Goal: Navigation & Orientation: Find specific page/section

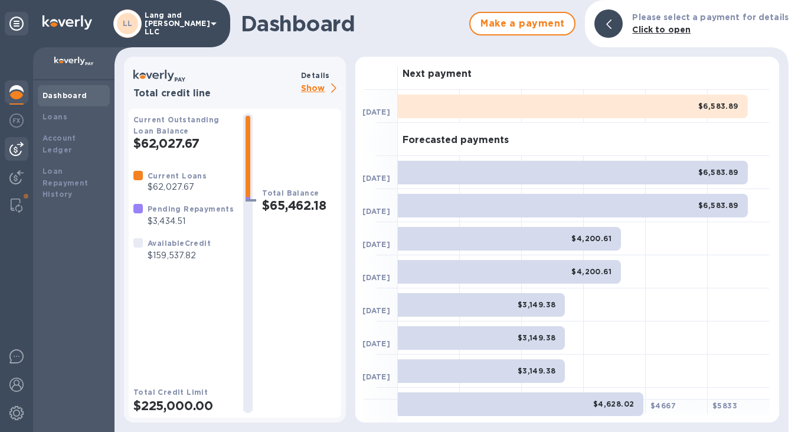
click at [25, 147] on div at bounding box center [17, 149] width 24 height 24
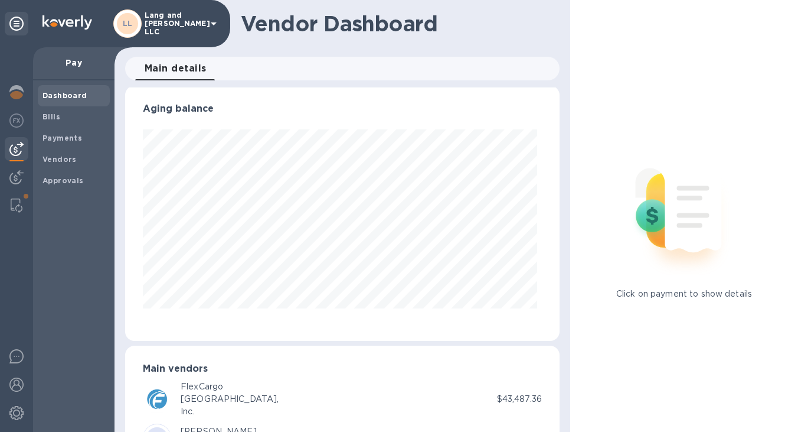
scroll to position [2, 0]
click at [555, 37] on div "Vendor Dashboard" at bounding box center [343, 23] width 456 height 47
click at [74, 156] on span "Vendors" at bounding box center [74, 160] width 63 height 12
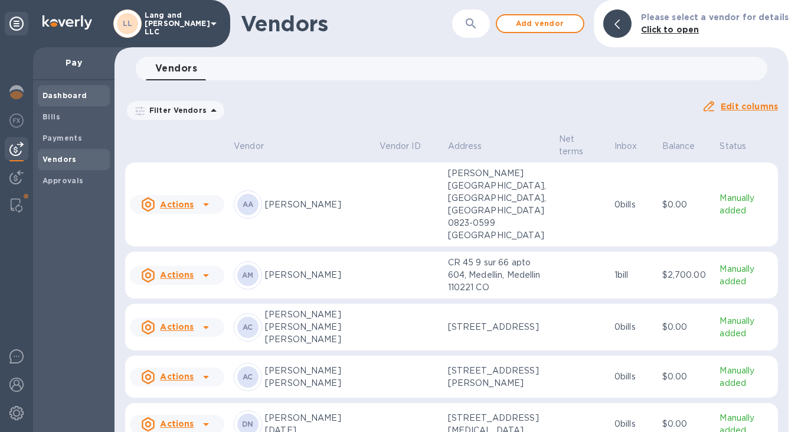
click at [80, 94] on b "Dashboard" at bounding box center [65, 95] width 45 height 9
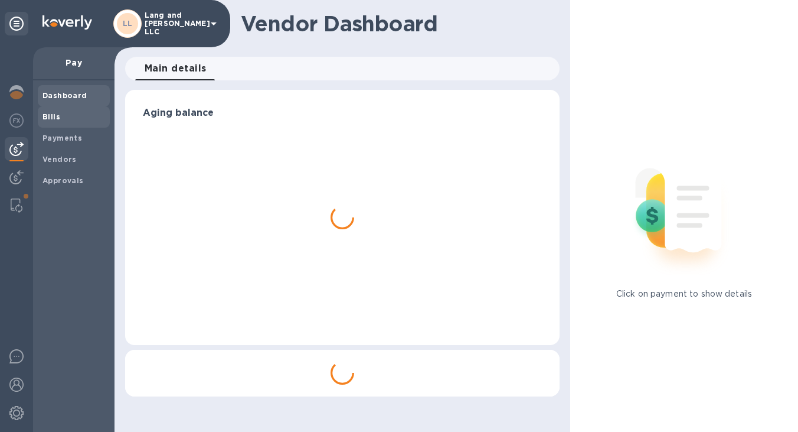
click at [65, 112] on span "Bills" at bounding box center [74, 117] width 63 height 12
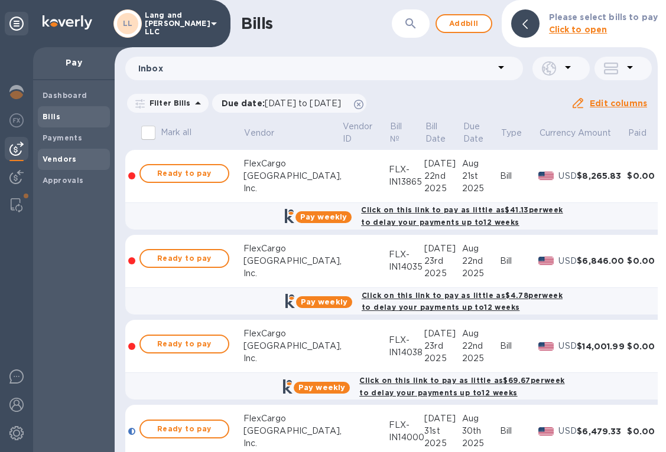
click at [57, 156] on b "Vendors" at bounding box center [60, 159] width 34 height 9
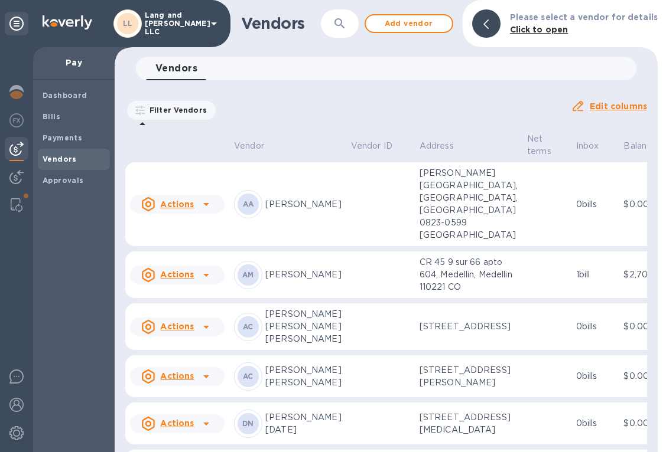
click at [340, 30] on icon "button" at bounding box center [339, 24] width 14 height 14
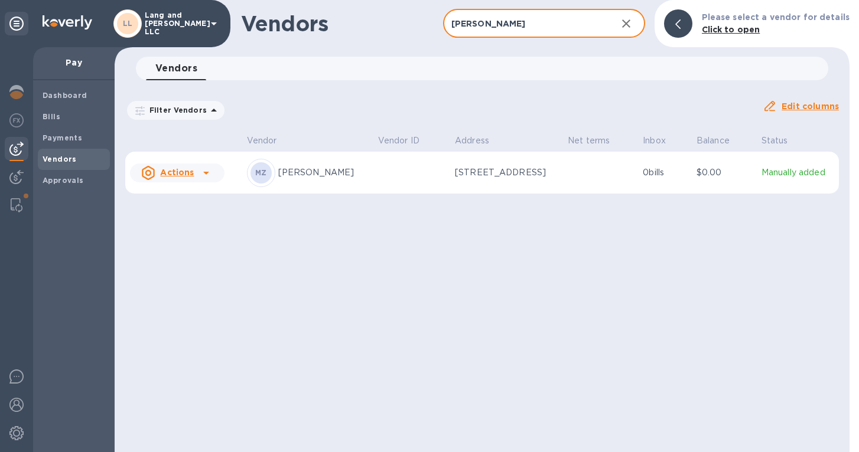
type input "[PERSON_NAME]"
click at [439, 184] on td at bounding box center [411, 173] width 77 height 43
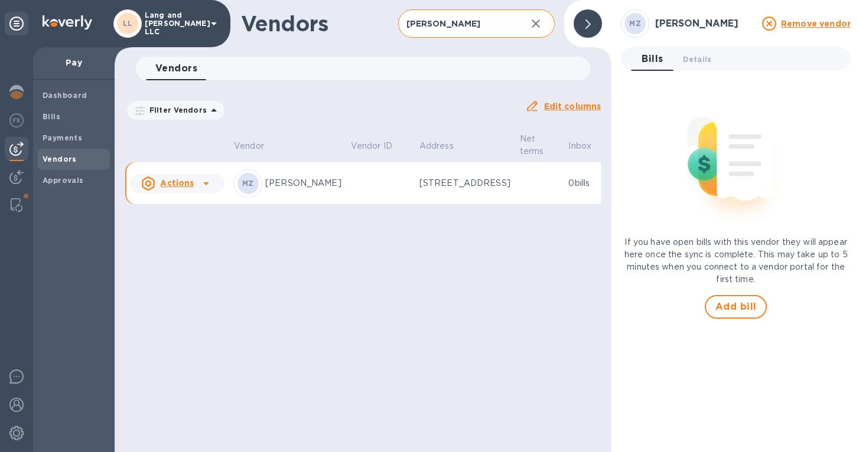
click at [696, 60] on span "Details 0" at bounding box center [697, 59] width 28 height 12
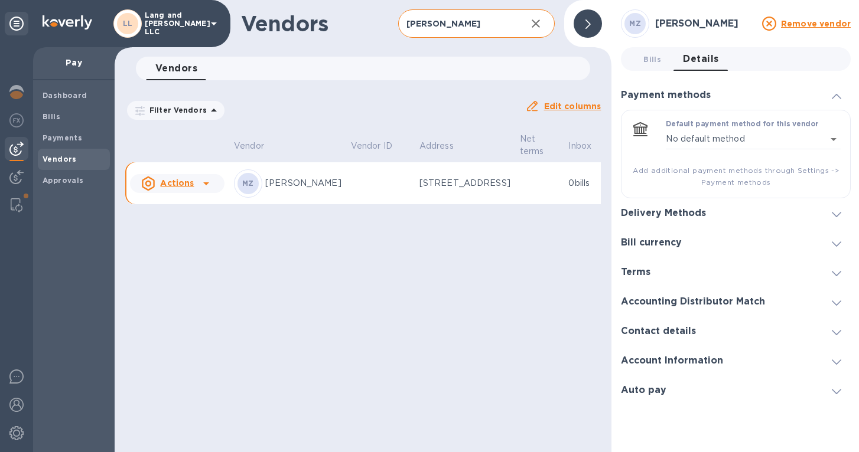
click at [644, 363] on h3 "Account Information" at bounding box center [672, 361] width 102 height 11
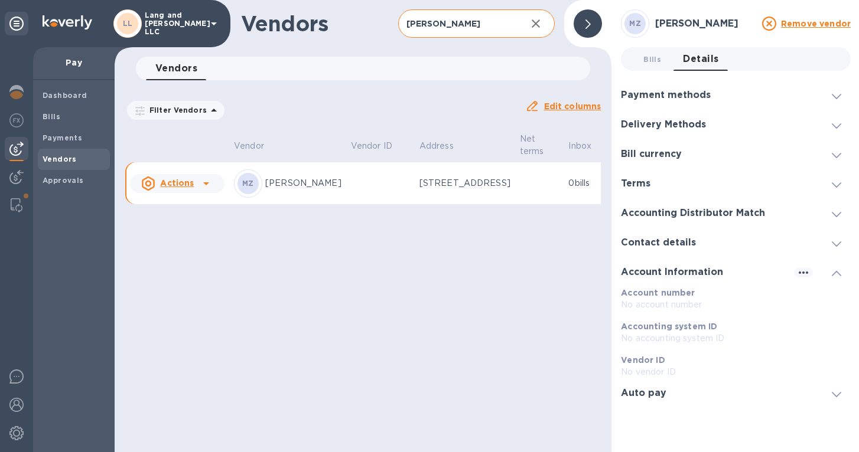
click at [642, 101] on div "Payment methods" at bounding box center [736, 95] width 230 height 30
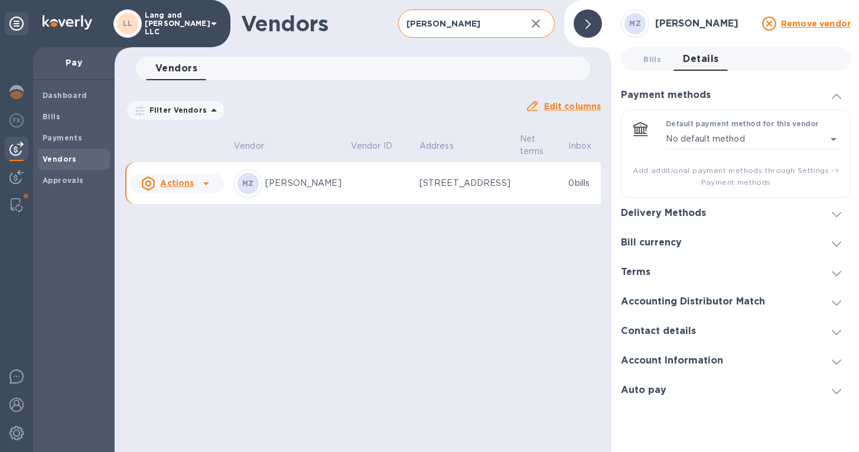
click at [661, 208] on h3 "Delivery Methods" at bounding box center [663, 213] width 85 height 11
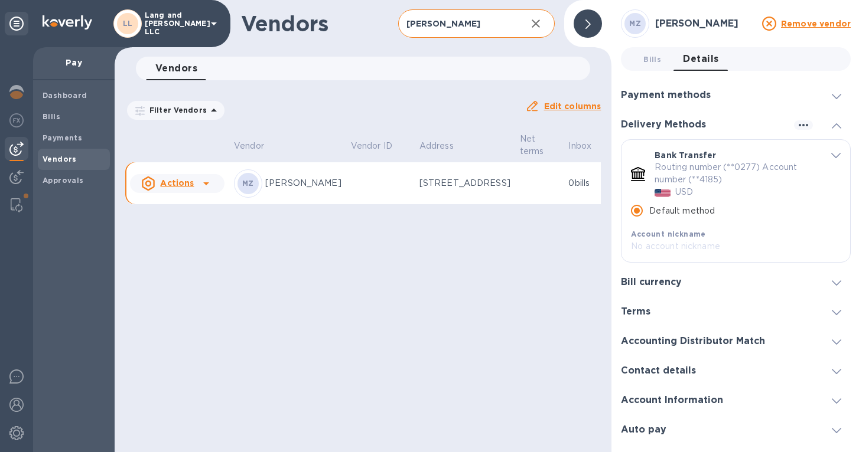
click at [652, 279] on h3 "Bill currency" at bounding box center [651, 282] width 61 height 11
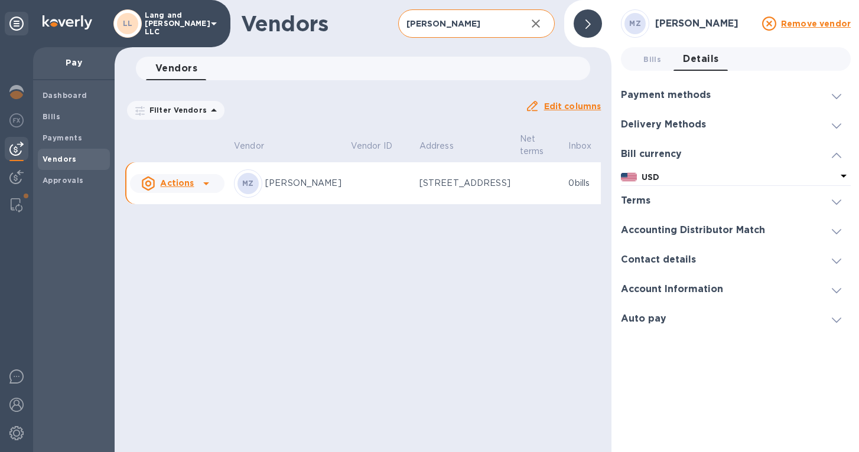
click at [638, 191] on div "Terms" at bounding box center [736, 201] width 230 height 30
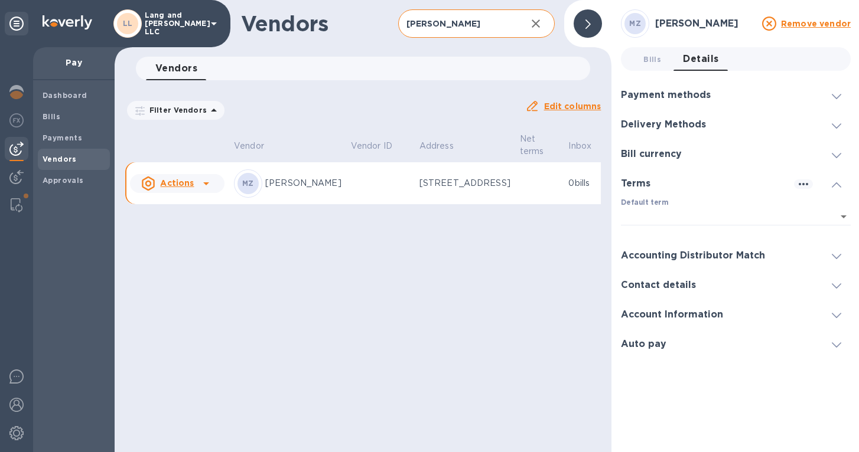
click at [657, 257] on h3 "Accounting Distributor Match" at bounding box center [693, 255] width 144 height 11
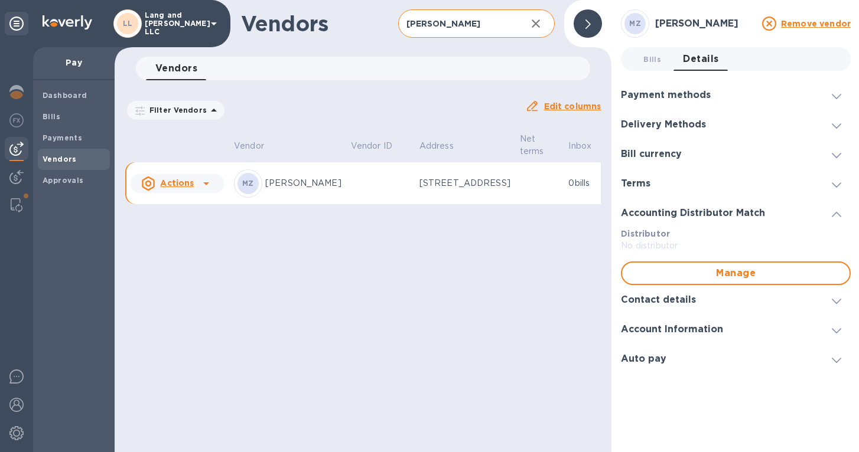
click at [655, 304] on h3 "Contact details" at bounding box center [658, 300] width 75 height 11
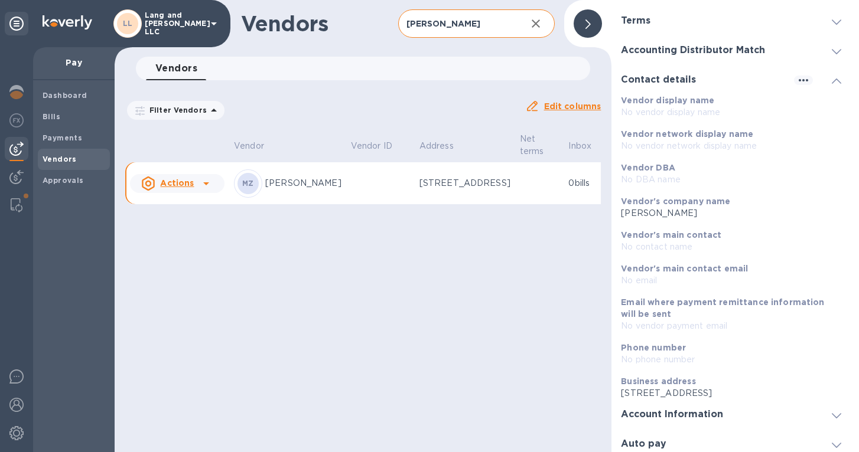
scroll to position [169, 0]
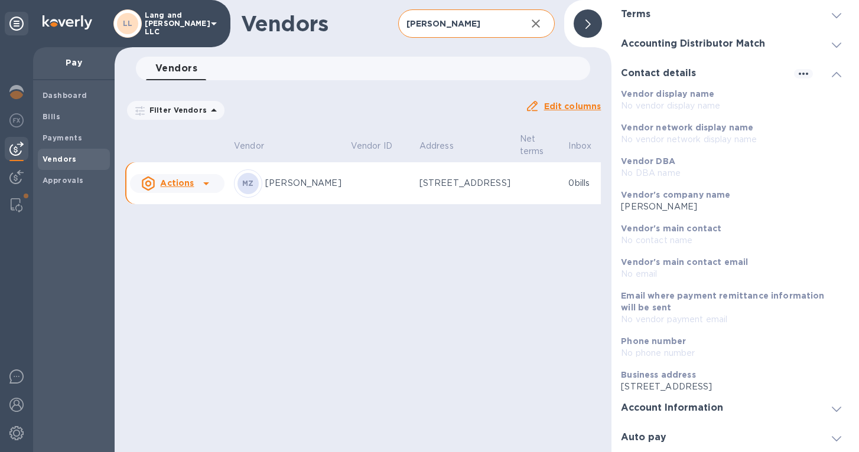
click at [656, 411] on h3 "Account Information" at bounding box center [672, 408] width 102 height 11
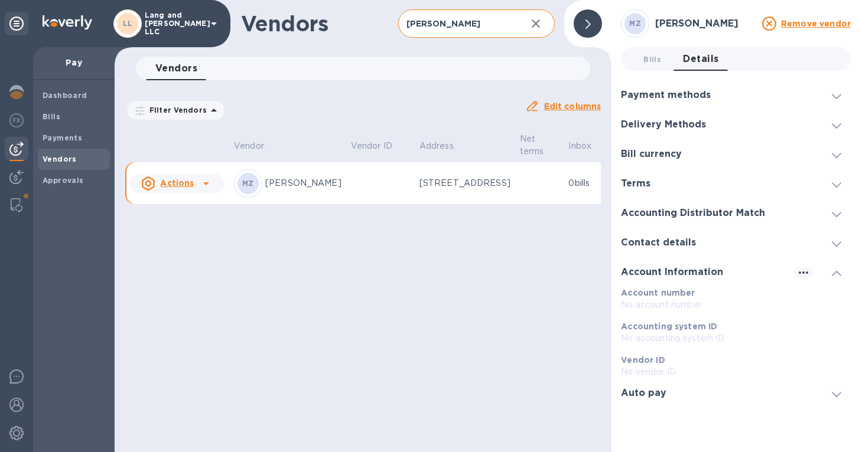
click at [648, 401] on div "Auto pay" at bounding box center [736, 394] width 230 height 30
click at [591, 27] on div at bounding box center [587, 23] width 28 height 28
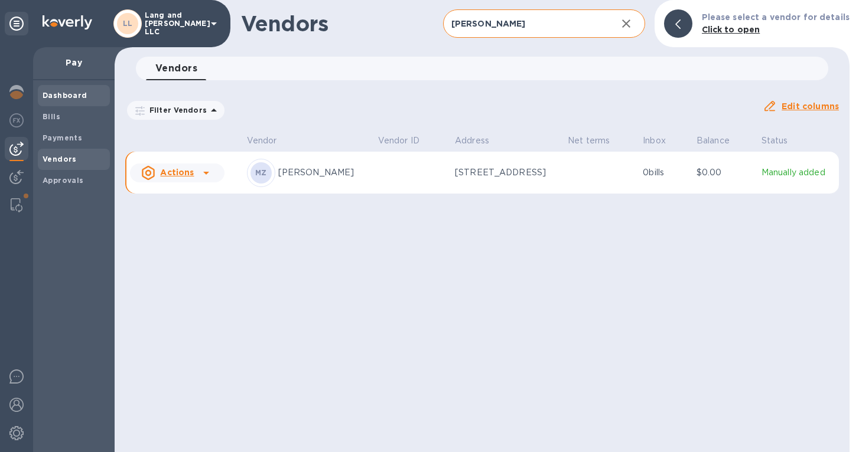
click at [64, 96] on b "Dashboard" at bounding box center [65, 95] width 45 height 9
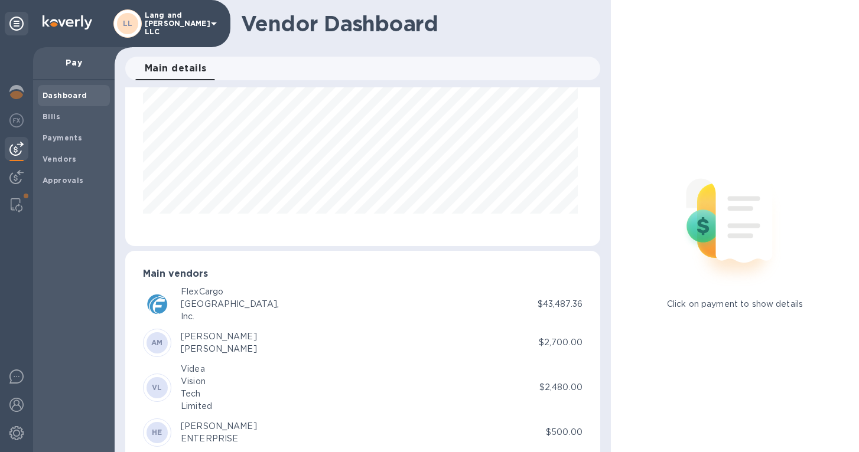
scroll to position [128, 0]
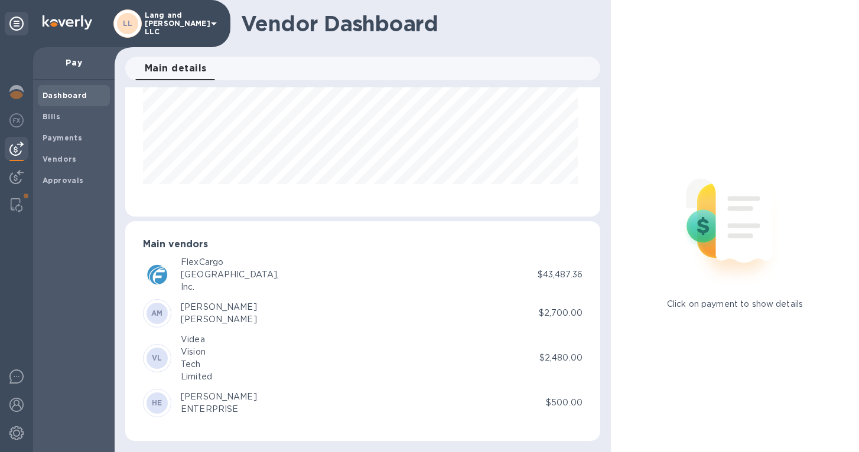
click at [66, 96] on b "Dashboard" at bounding box center [65, 95] width 45 height 9
click at [54, 116] on b "Bills" at bounding box center [52, 116] width 18 height 9
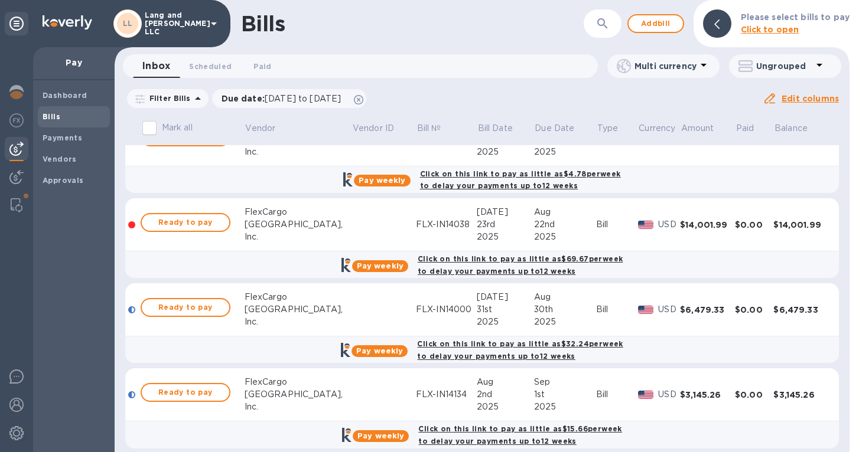
scroll to position [118, 0]
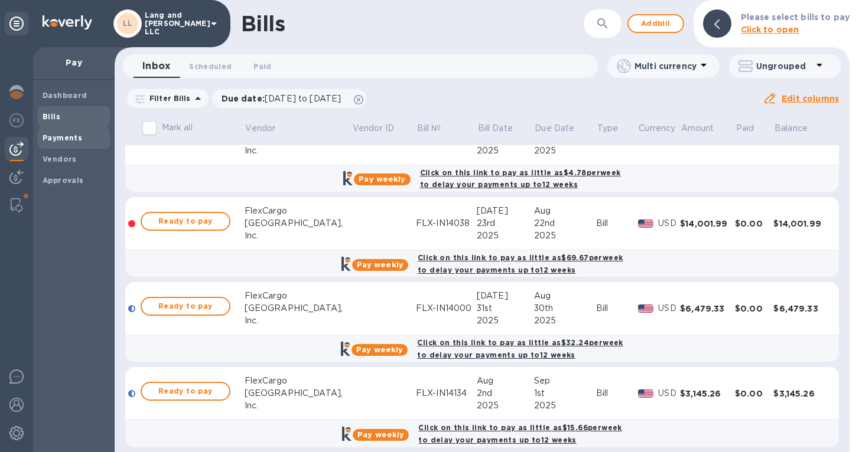
click at [74, 140] on b "Payments" at bounding box center [63, 137] width 40 height 9
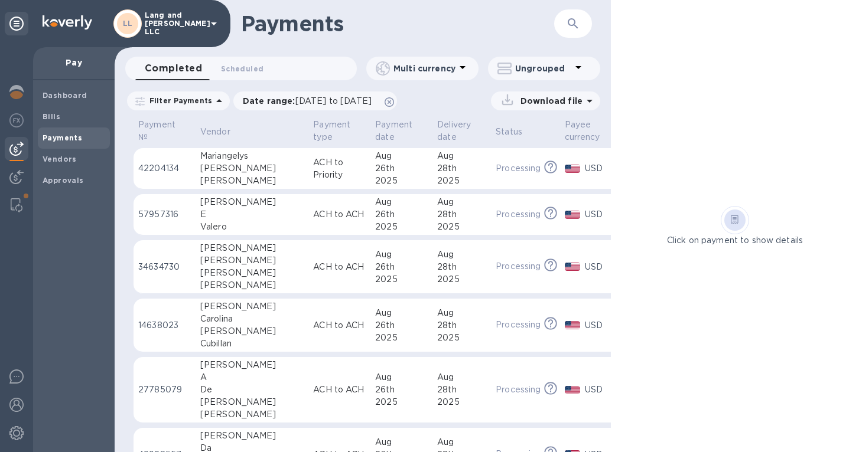
drag, startPoint x: 611, startPoint y: 124, endPoint x: 681, endPoint y: 117, distance: 70.6
click at [681, 118] on div "Click on payment to show details" at bounding box center [735, 226] width 248 height 452
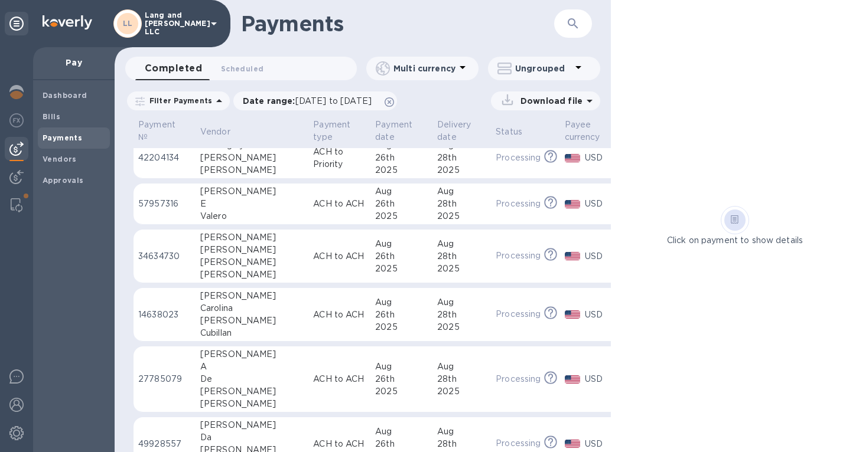
click at [312, 252] on td "ACH to ACH" at bounding box center [339, 257] width 62 height 54
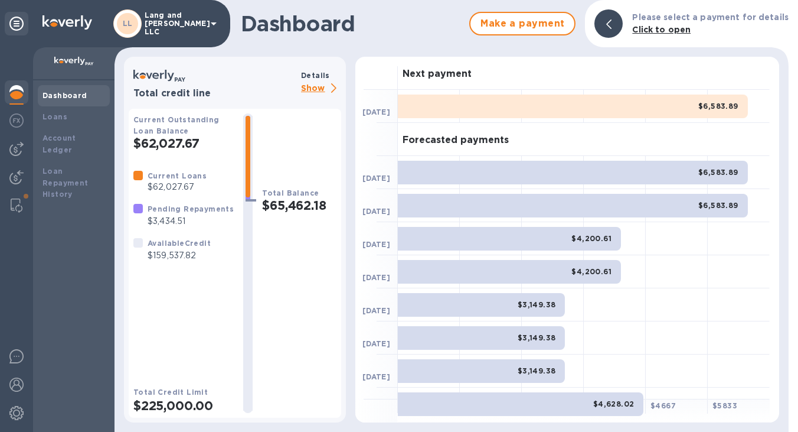
click at [73, 58] on img at bounding box center [74, 61] width 40 height 9
click at [54, 115] on b "Loans" at bounding box center [55, 116] width 25 height 9
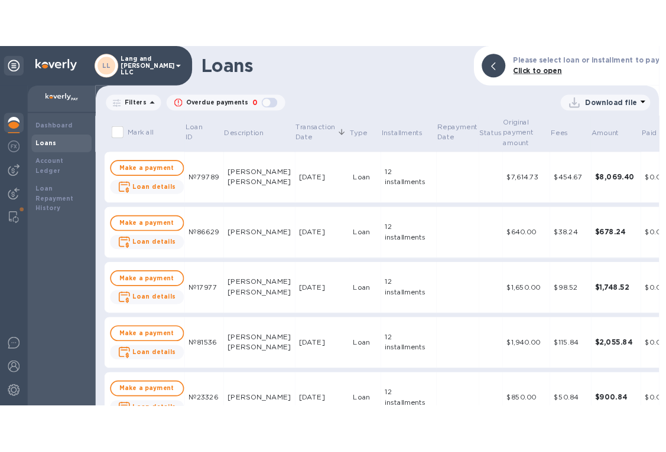
scroll to position [13, 0]
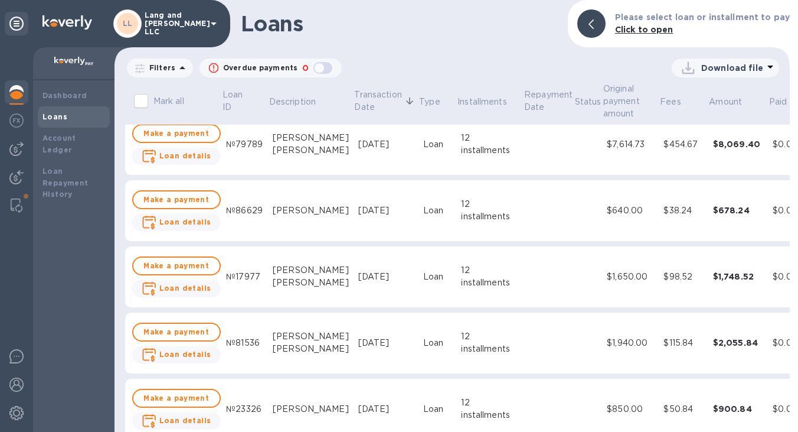
click at [293, 147] on div "Roberto Da Silva Barreiro" at bounding box center [311, 144] width 76 height 25
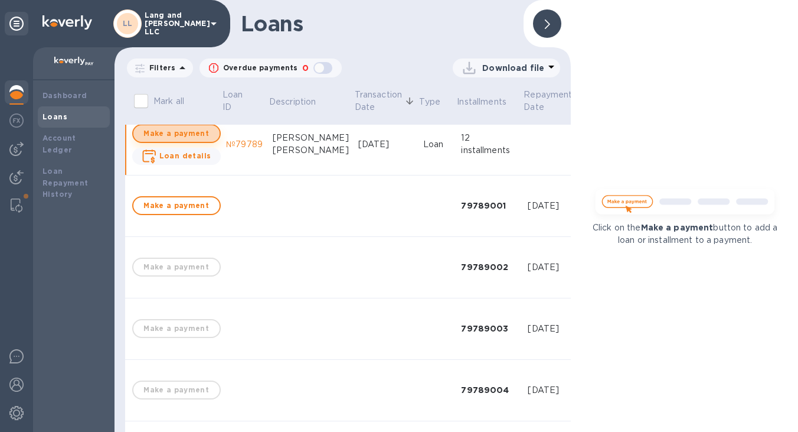
click at [192, 135] on span "Make a payment" at bounding box center [176, 133] width 67 height 14
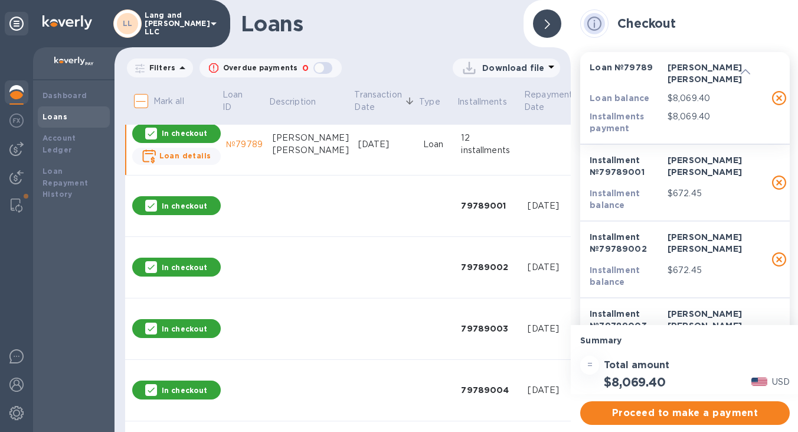
click at [192, 136] on p "In checkout" at bounding box center [184, 133] width 45 height 10
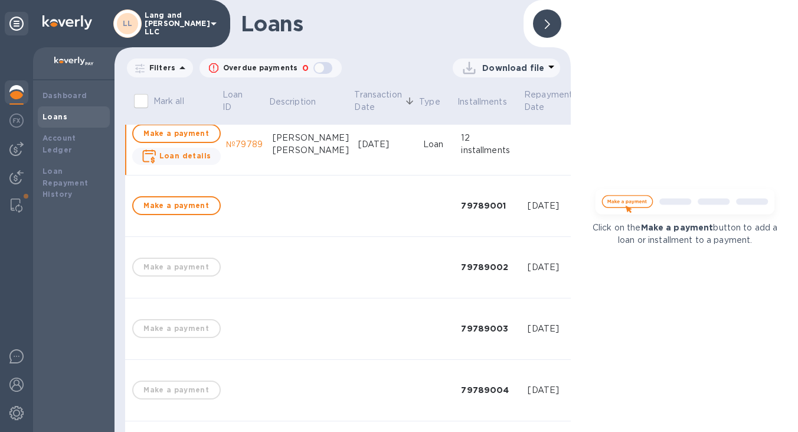
click at [549, 22] on icon at bounding box center [547, 23] width 5 height 9
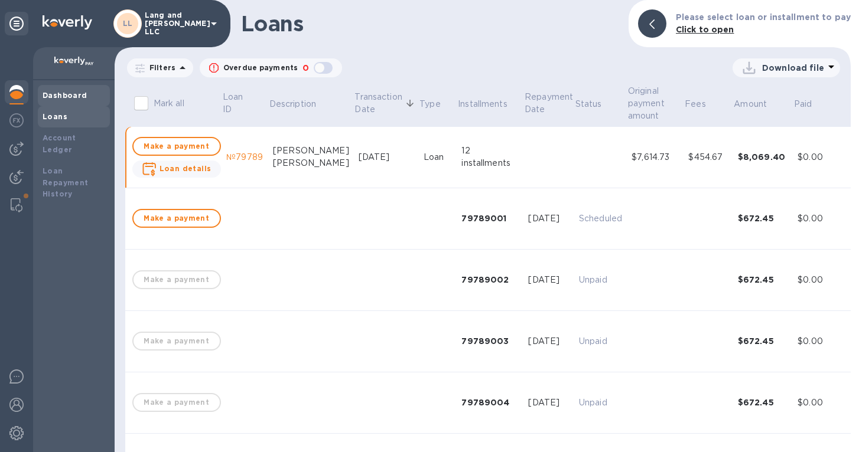
click at [71, 94] on b "Dashboard" at bounding box center [65, 95] width 45 height 9
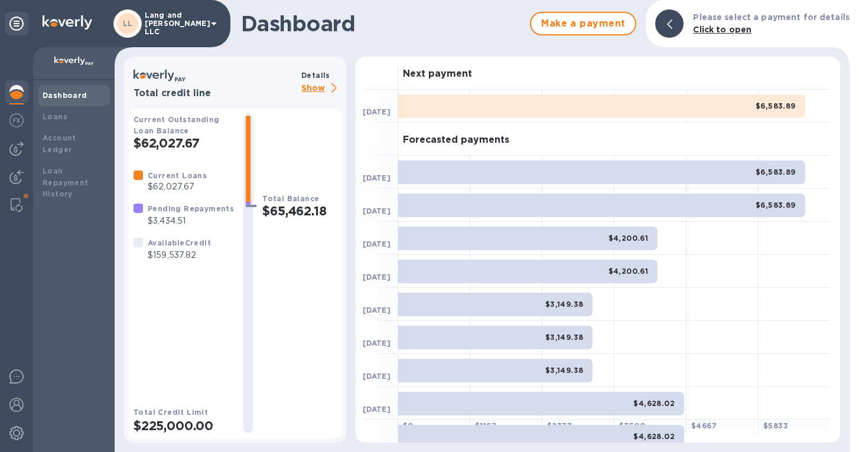
click at [681, 22] on div at bounding box center [669, 23] width 28 height 28
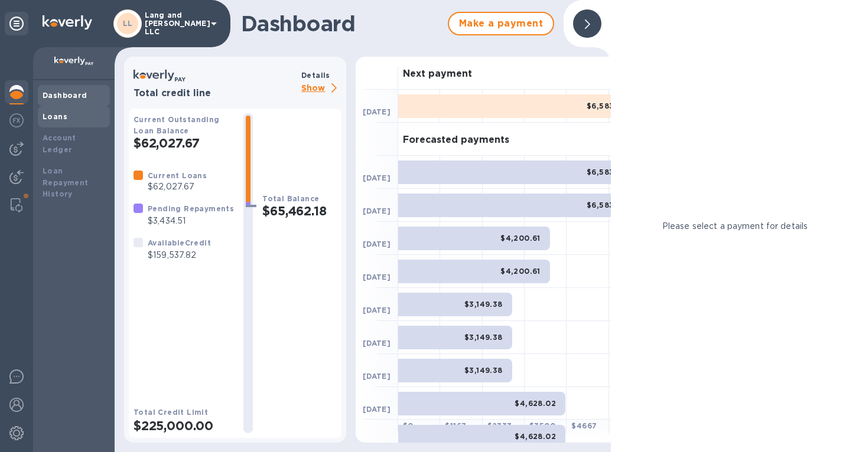
click at [71, 118] on div "Loans" at bounding box center [74, 117] width 63 height 12
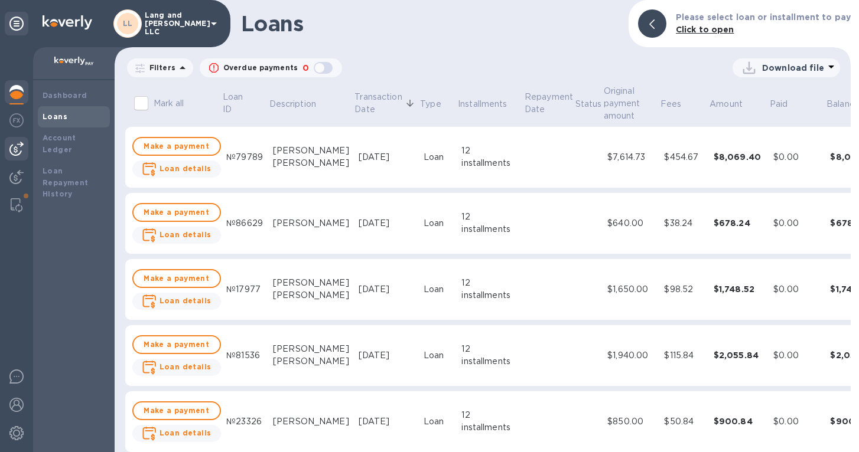
click at [23, 144] on img at bounding box center [16, 149] width 14 height 14
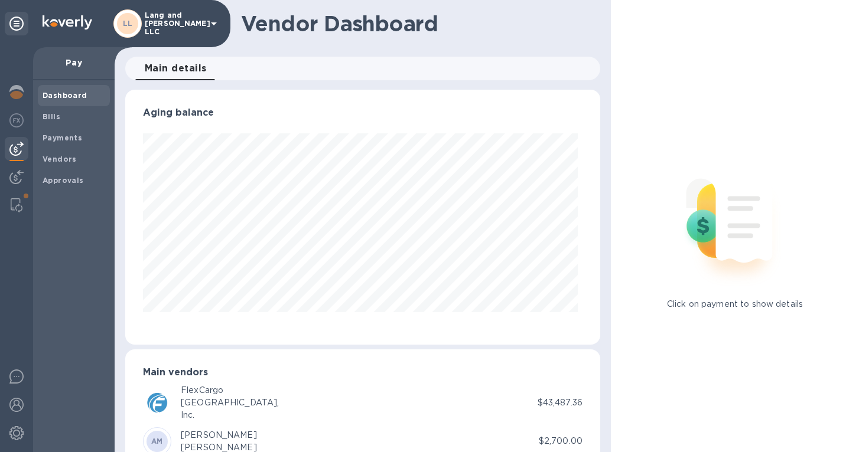
scroll to position [255, 470]
click at [58, 139] on b "Payments" at bounding box center [63, 137] width 40 height 9
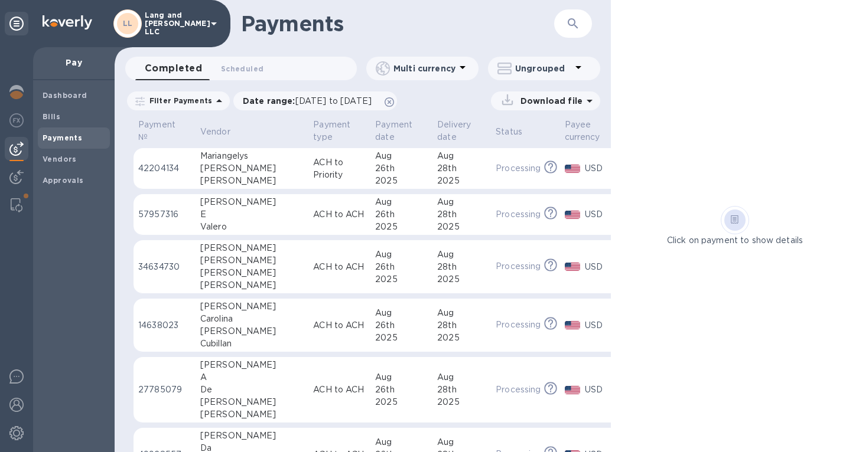
scroll to position [0, 38]
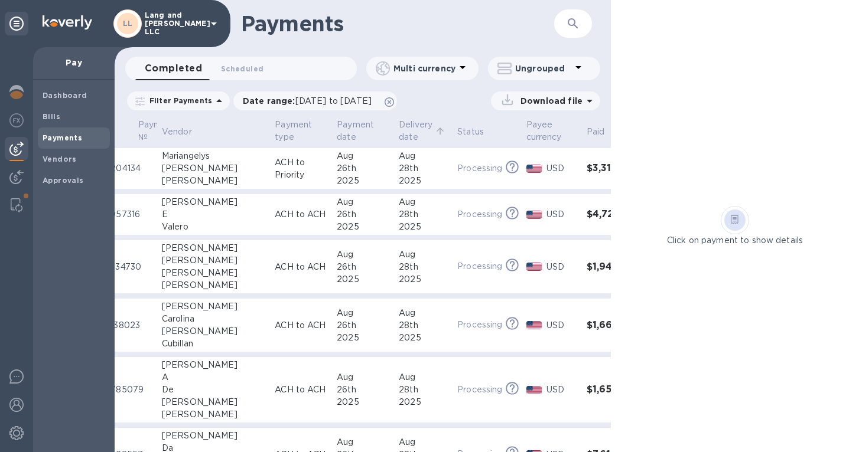
click at [399, 129] on p "Delivery date" at bounding box center [416, 131] width 34 height 25
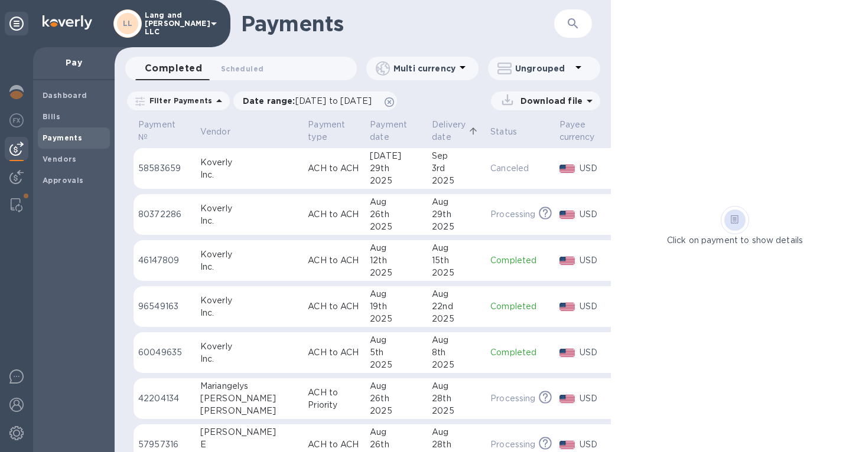
click at [432, 136] on p "Delivery date" at bounding box center [449, 131] width 34 height 25
click at [154, 128] on p "Payment №" at bounding box center [156, 131] width 37 height 25
